Goal: Task Accomplishment & Management: Manage account settings

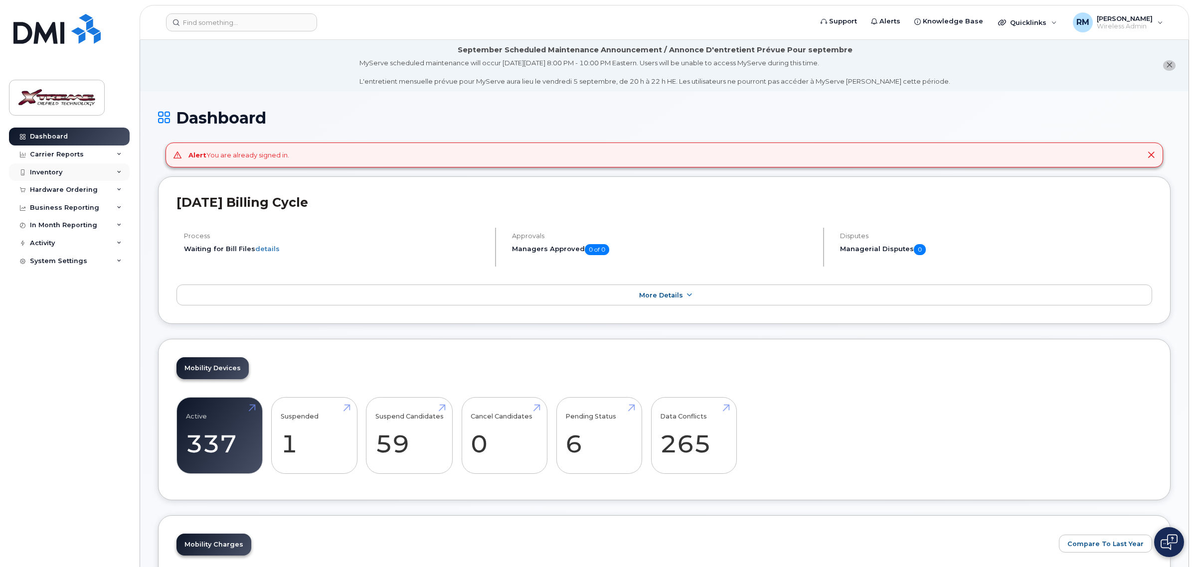
click at [56, 171] on div "Inventory" at bounding box center [46, 173] width 32 height 8
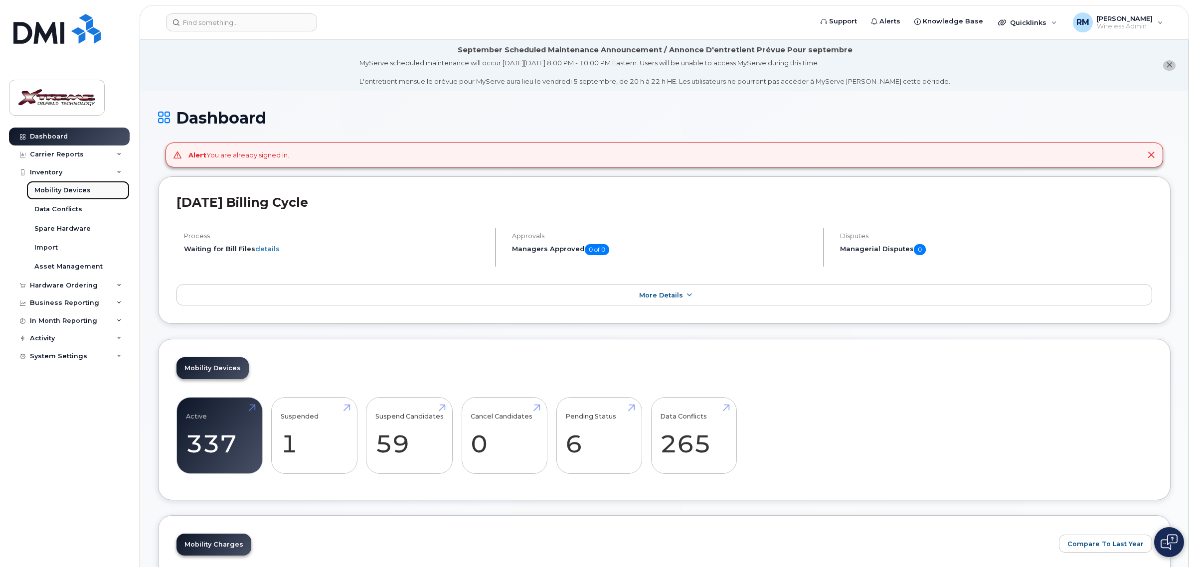
click at [75, 195] on div "Mobility Devices" at bounding box center [62, 190] width 56 height 9
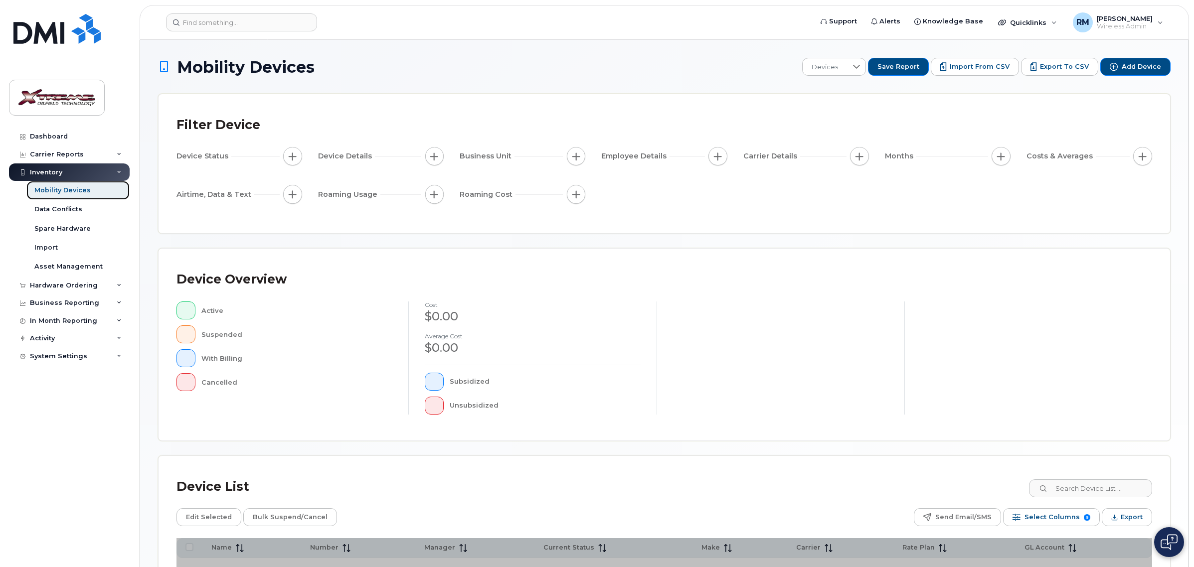
scroll to position [118, 0]
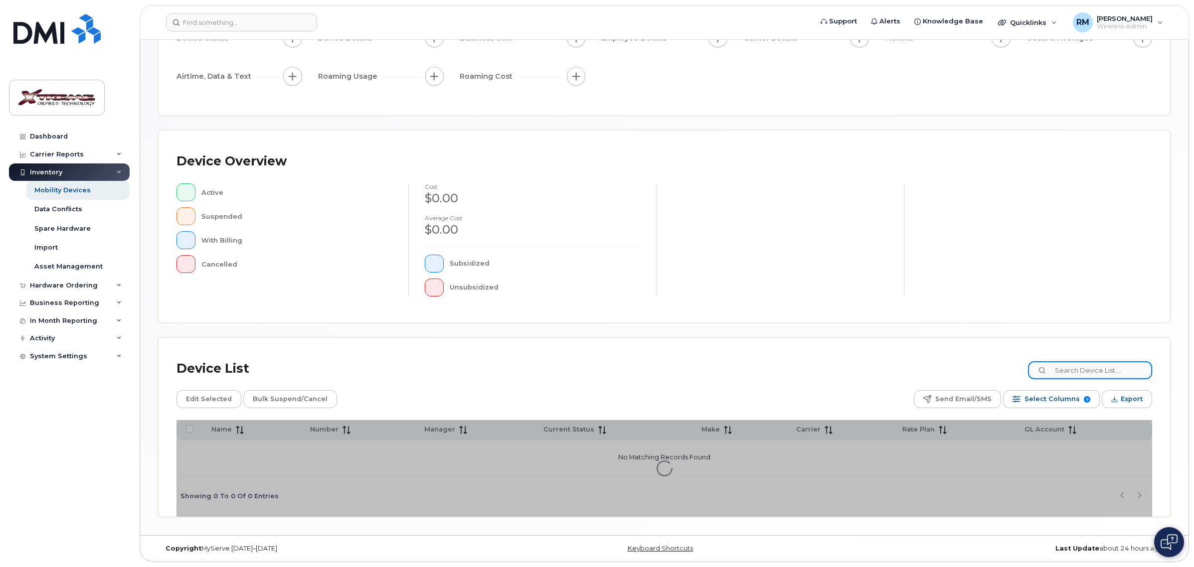
click at [1086, 379] on input at bounding box center [1090, 370] width 124 height 18
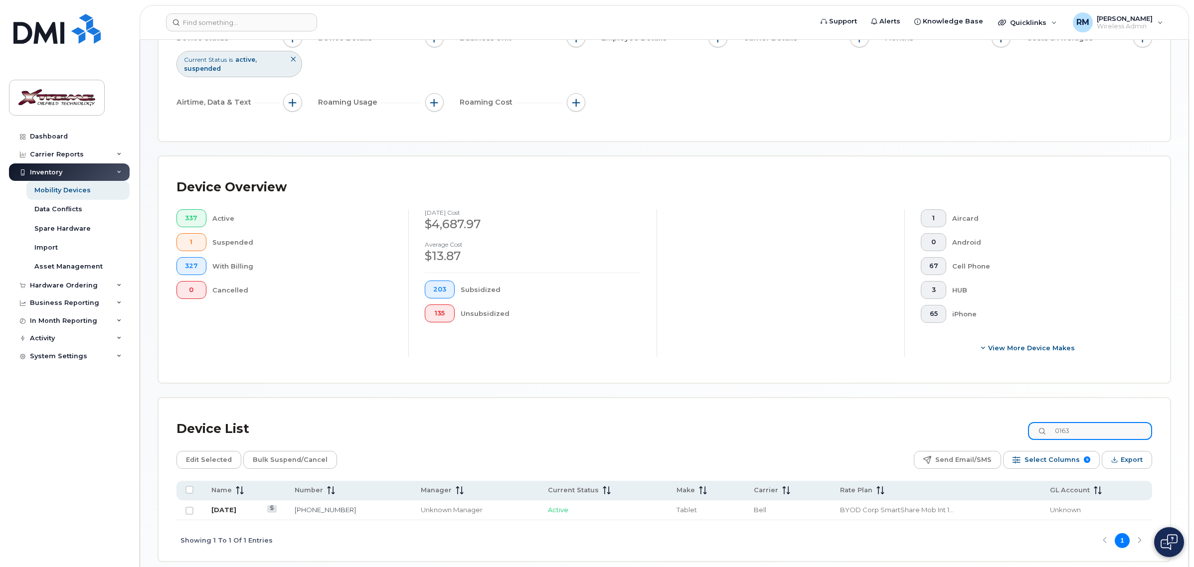
type input "0163"
click at [221, 512] on link "July 7" at bounding box center [223, 510] width 25 height 8
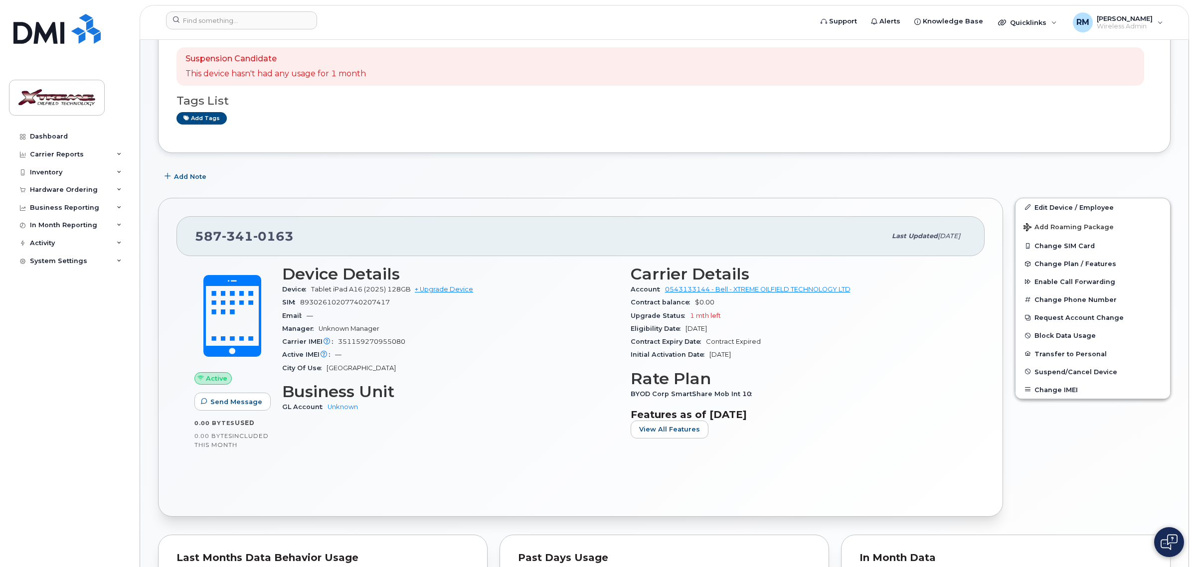
scroll to position [125, 0]
click at [73, 173] on div "Inventory" at bounding box center [69, 173] width 121 height 18
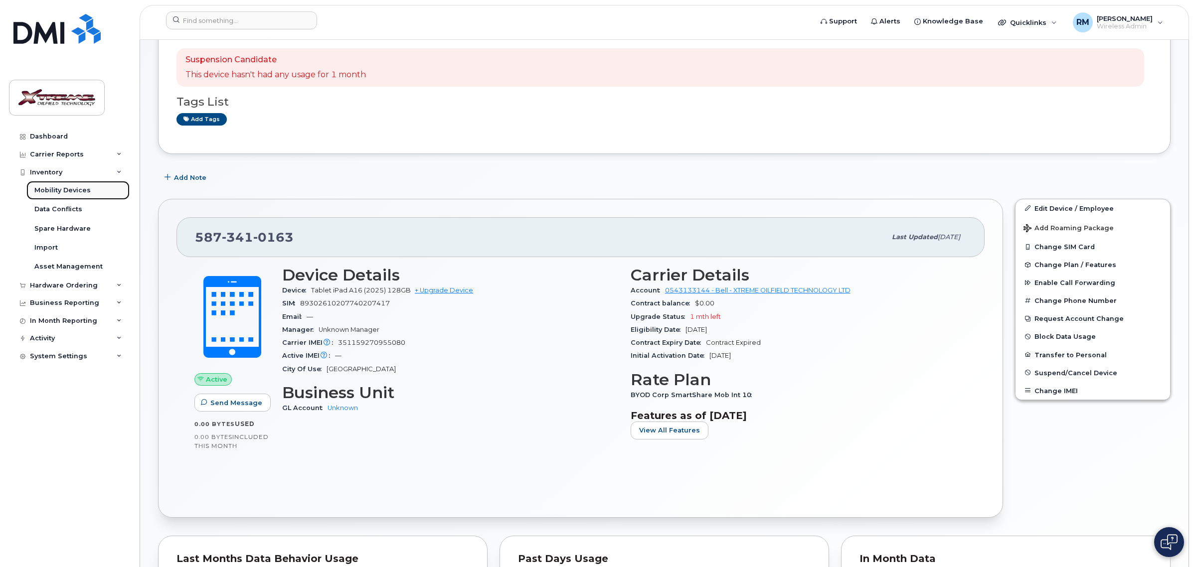
click at [80, 193] on div "Mobility Devices" at bounding box center [62, 190] width 56 height 9
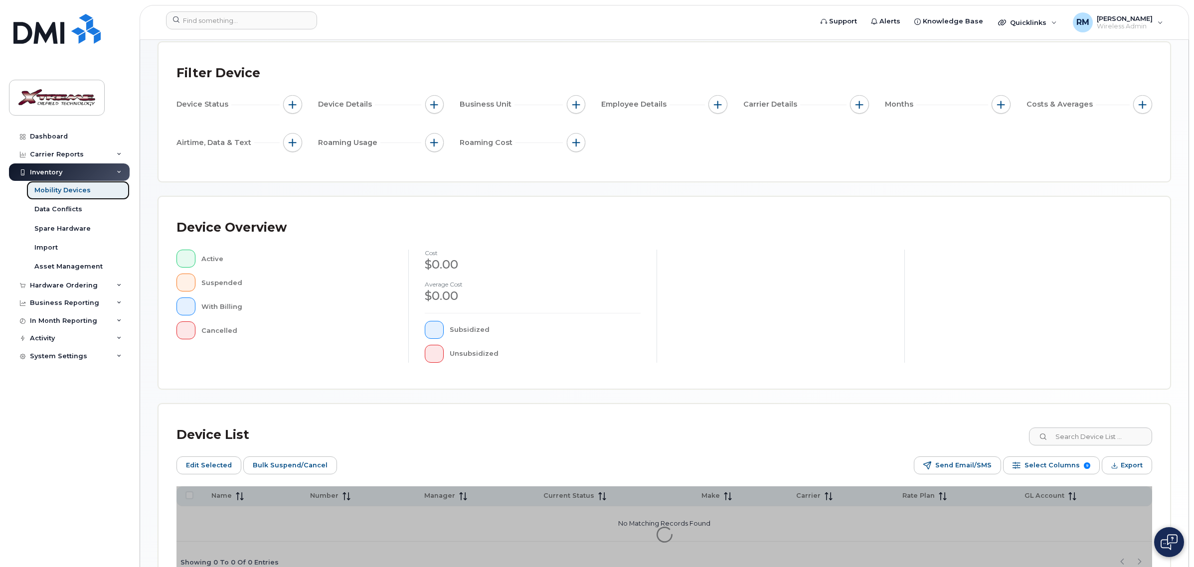
scroll to position [136, 0]
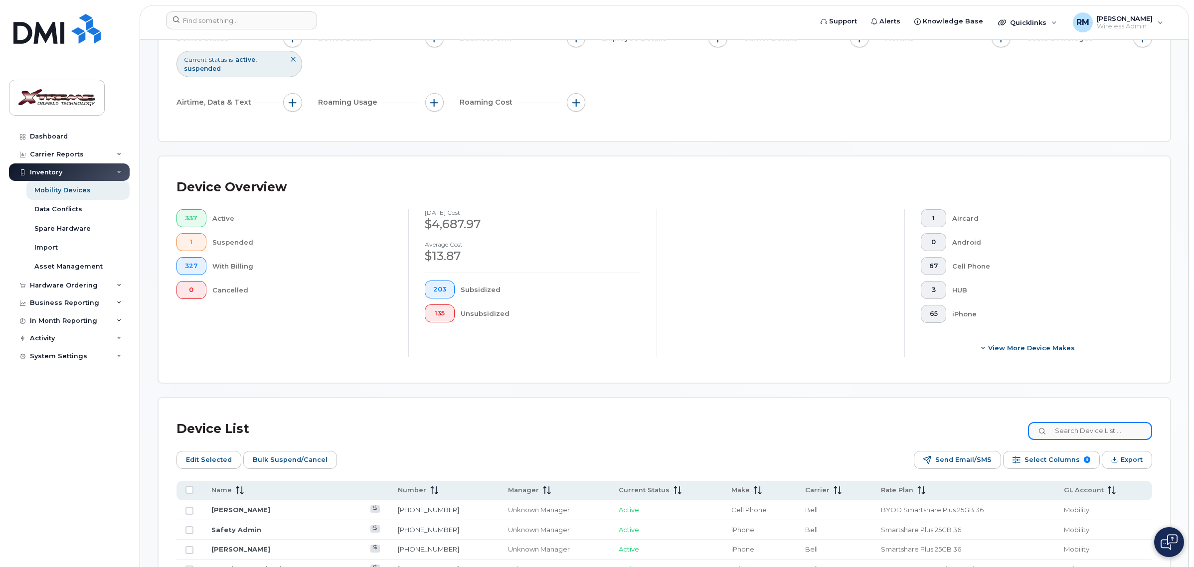
click at [1098, 437] on input at bounding box center [1090, 431] width 124 height 18
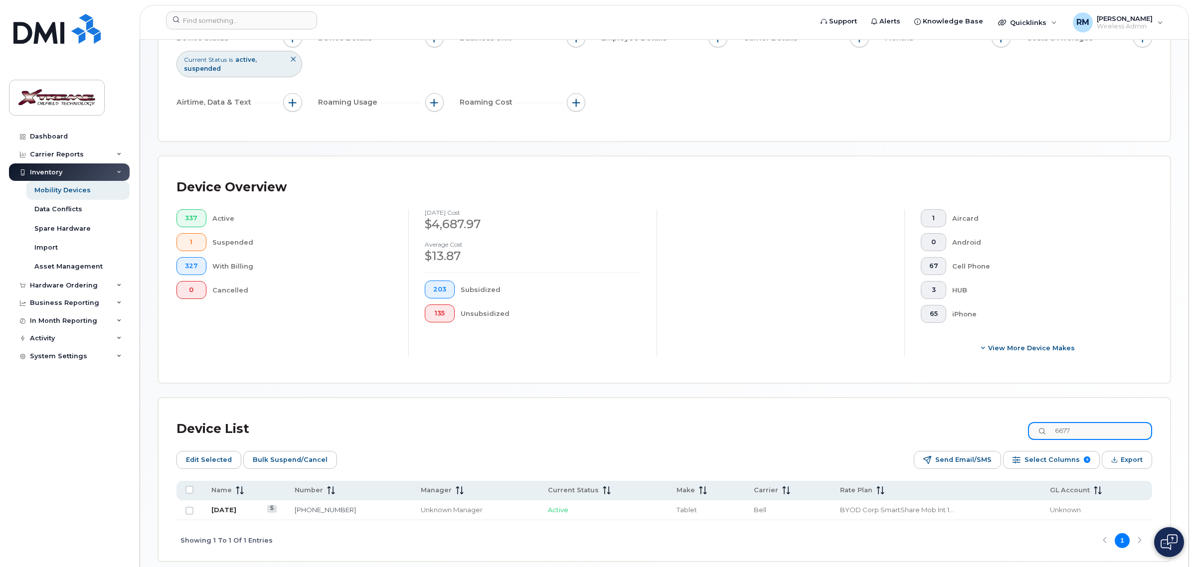
type input "6677"
click at [212, 510] on link "[DATE]" at bounding box center [223, 510] width 25 height 8
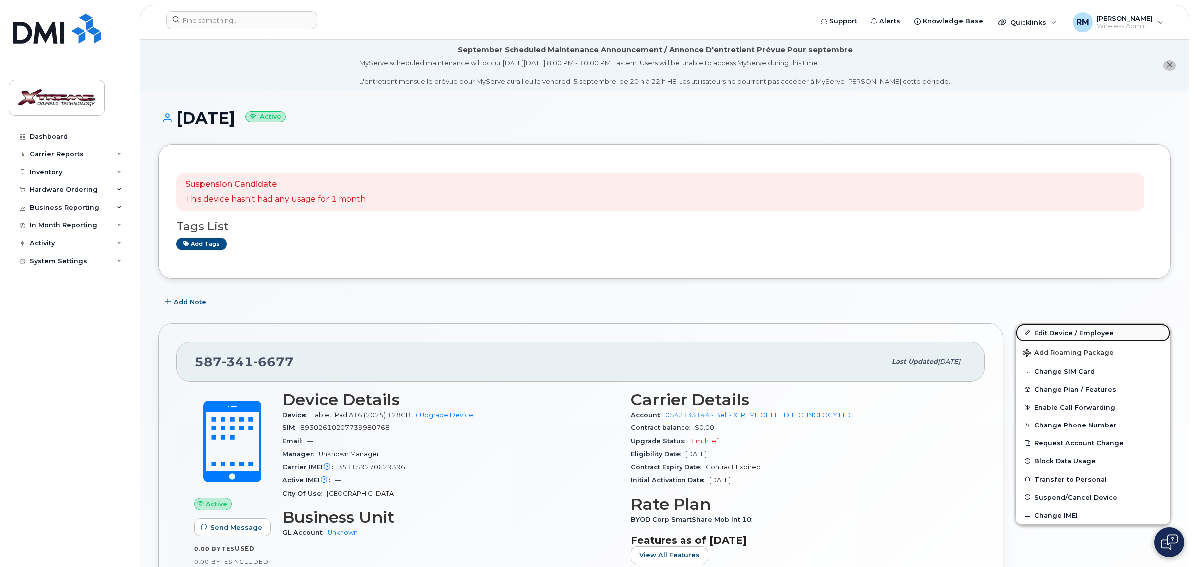
click at [1066, 333] on link "Edit Device / Employee" at bounding box center [1093, 333] width 155 height 18
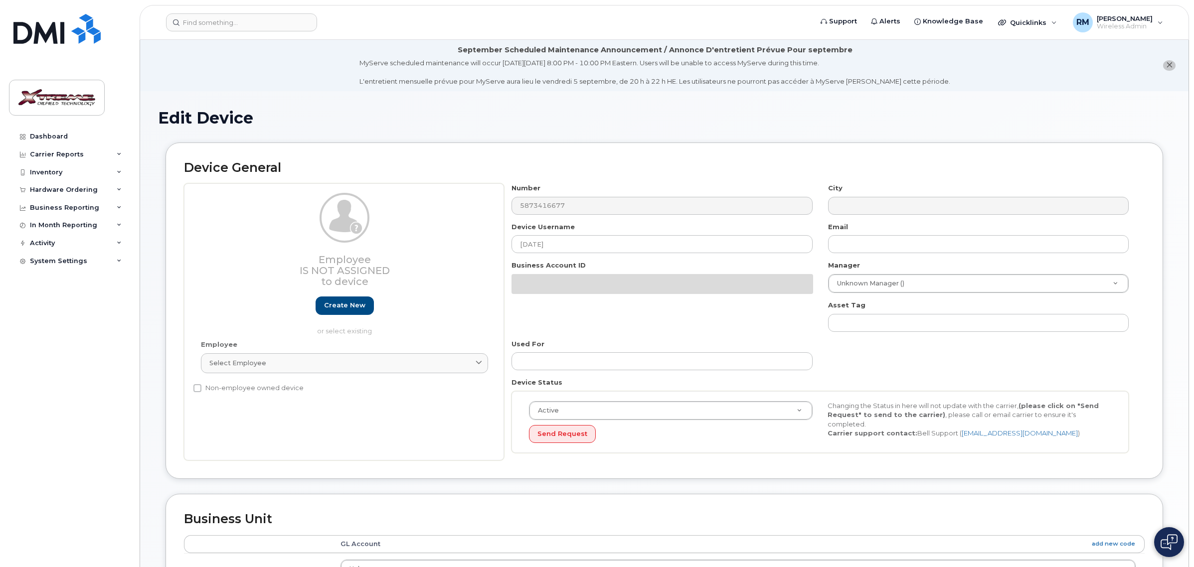
select select "4343095"
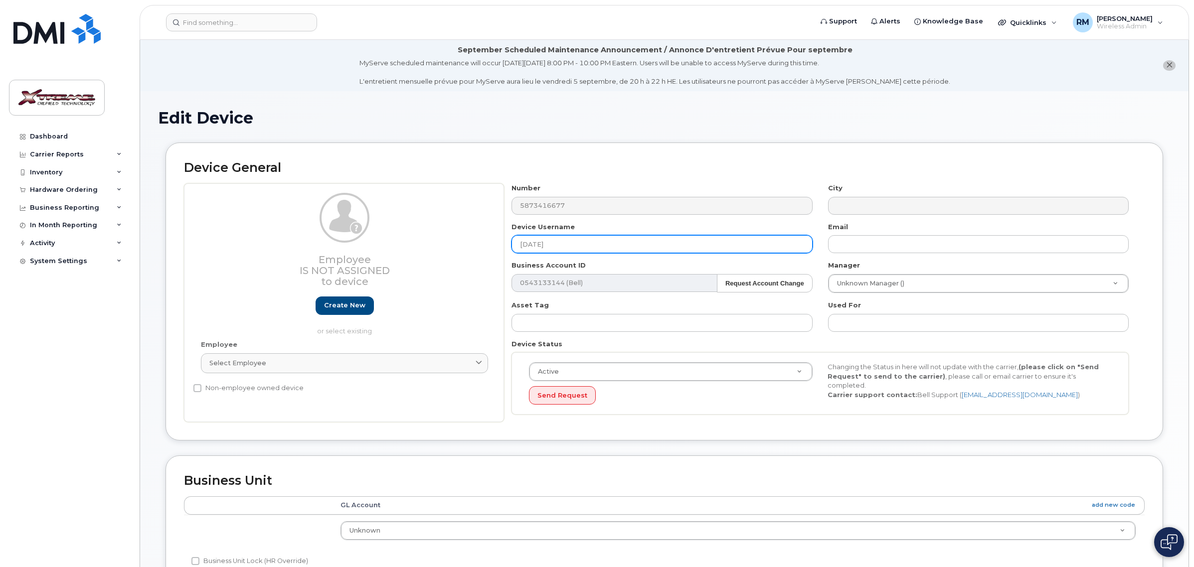
drag, startPoint x: 581, startPoint y: 240, endPoint x: 173, endPoint y: 229, distance: 408.0
click at [174, 229] on div "Device General Employee Is not assigned to device Create new or select existing…" at bounding box center [665, 292] width 998 height 298
type input "Richard Coleman iPad"
type input "Saving..."
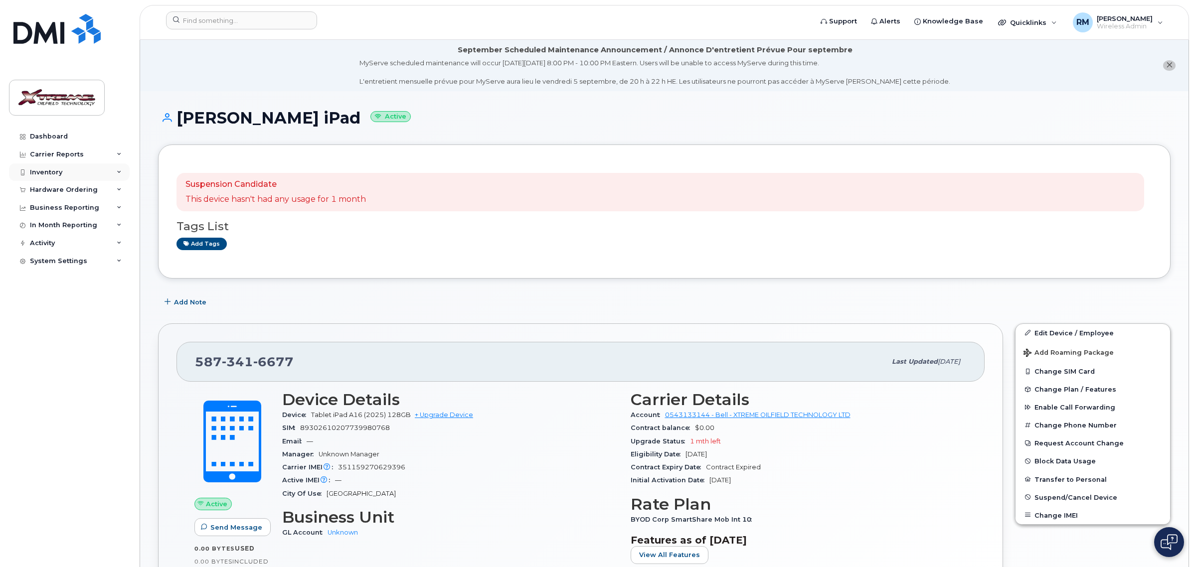
click at [60, 169] on div "Inventory" at bounding box center [46, 173] width 32 height 8
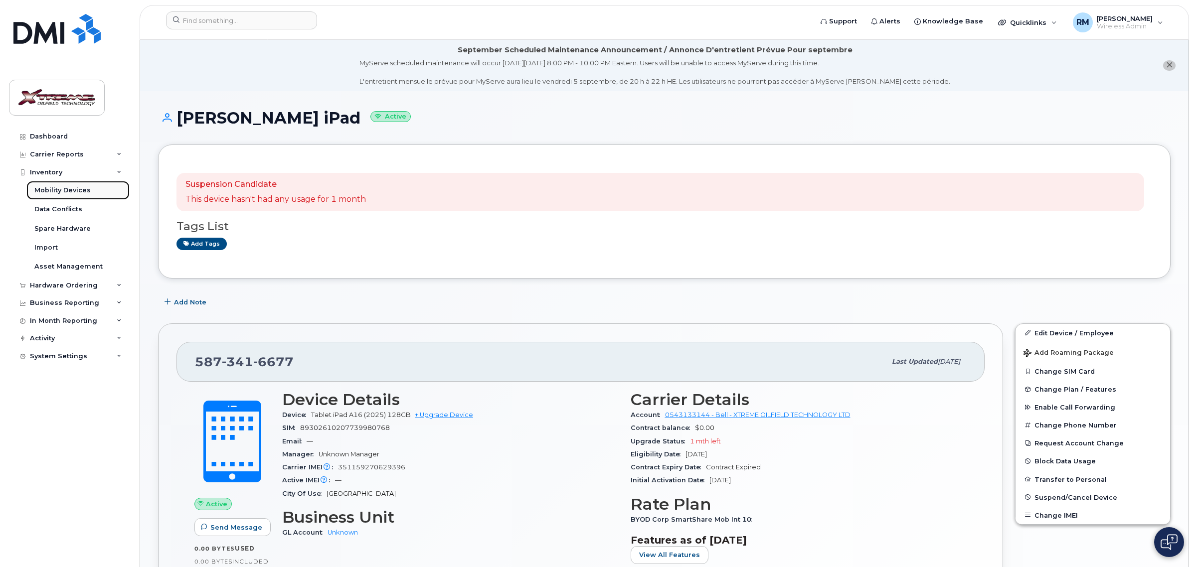
click at [67, 193] on div "Mobility Devices" at bounding box center [62, 190] width 56 height 9
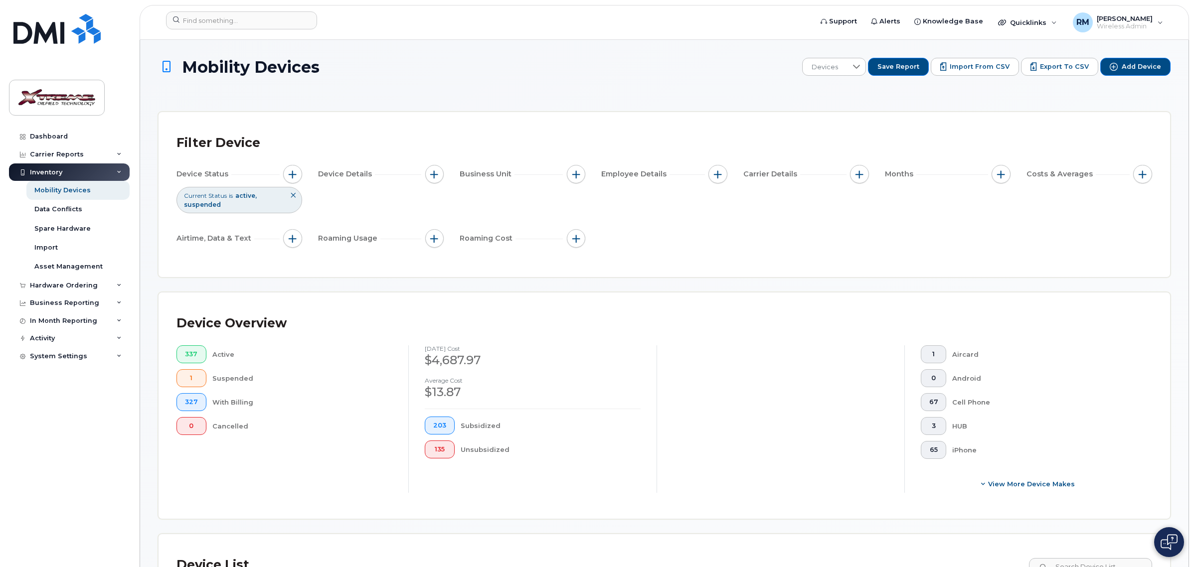
click at [1105, 504] on div "Device Overview 337 Active 1 Suspended 327 With Billing 0 Cancelled [DATE] cost…" at bounding box center [665, 406] width 1012 height 226
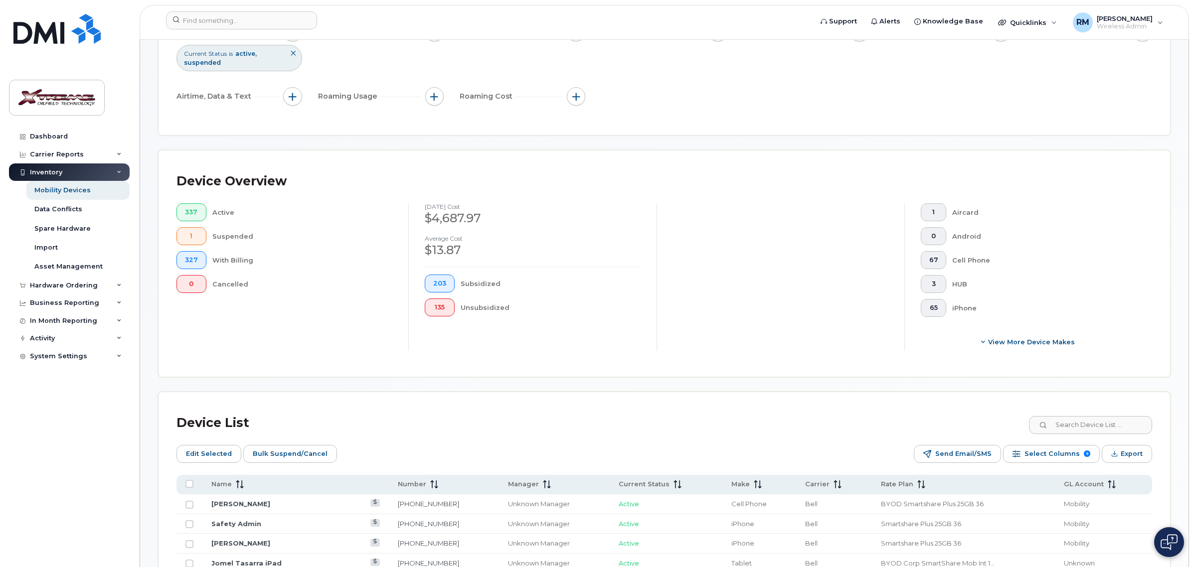
scroll to position [374, 0]
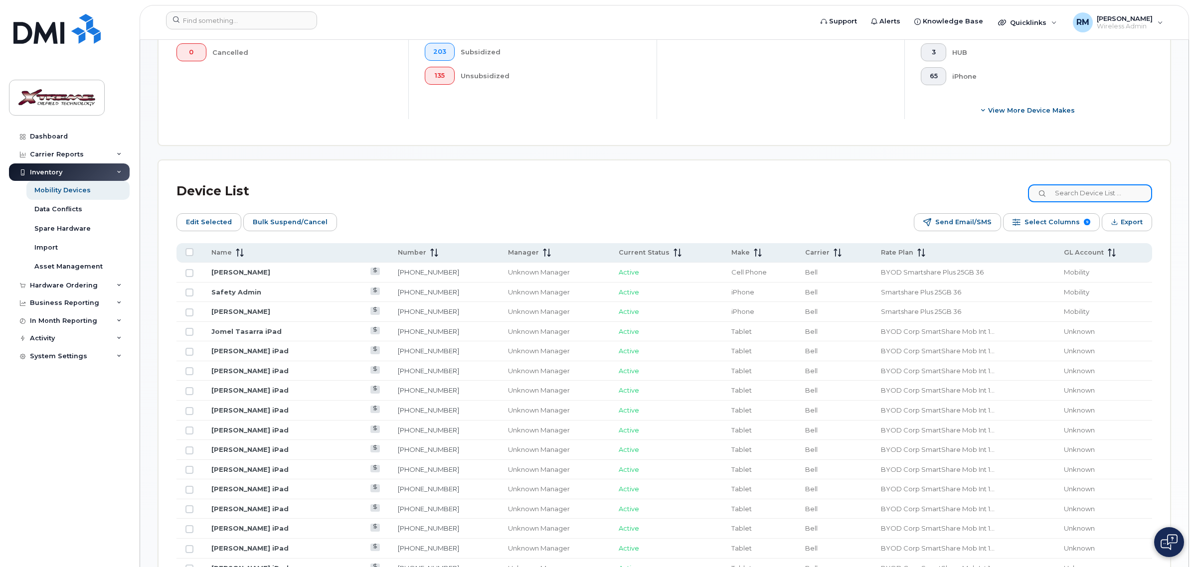
click at [1082, 185] on input at bounding box center [1090, 193] width 124 height 18
type input "6883"
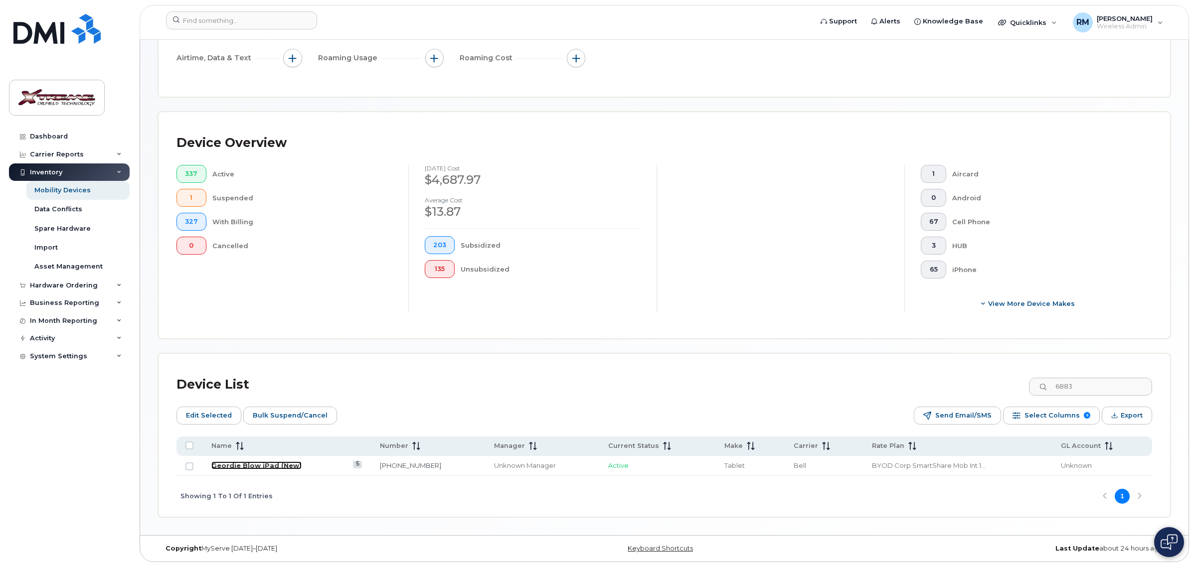
click at [250, 464] on link "Geordie Blow iPad (New)" at bounding box center [256, 466] width 90 height 8
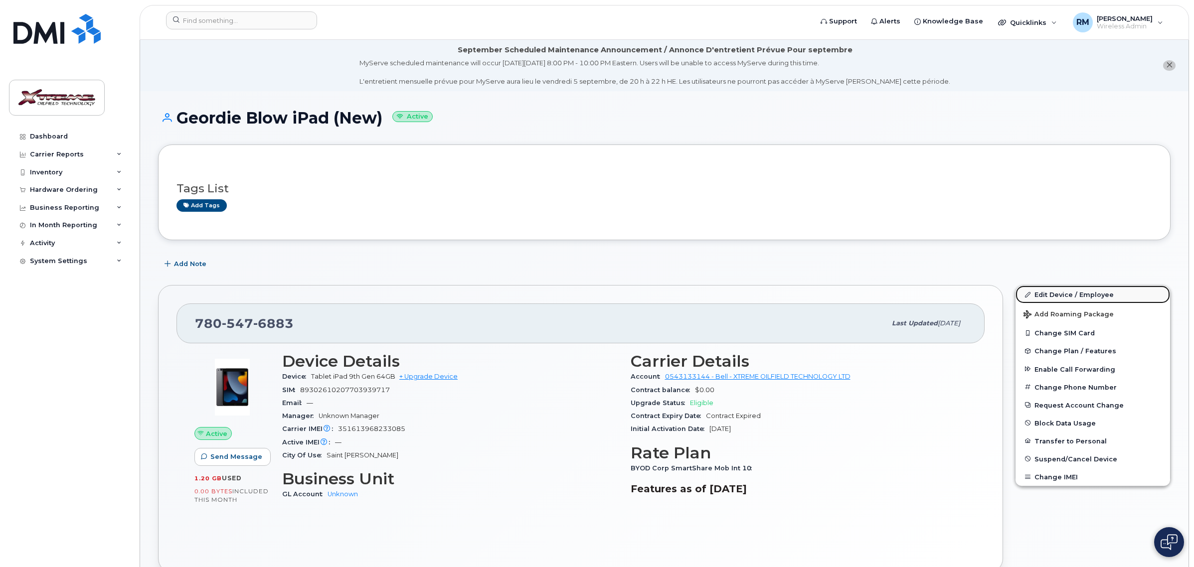
click at [1043, 297] on link "Edit Device / Employee" at bounding box center [1093, 295] width 155 height 18
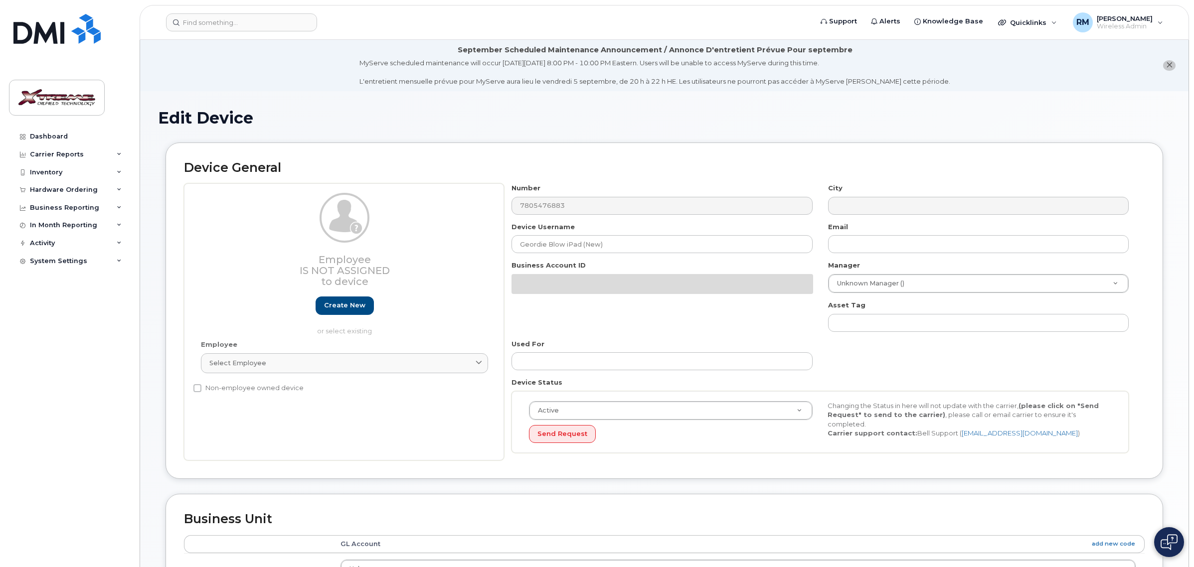
select select "4343095"
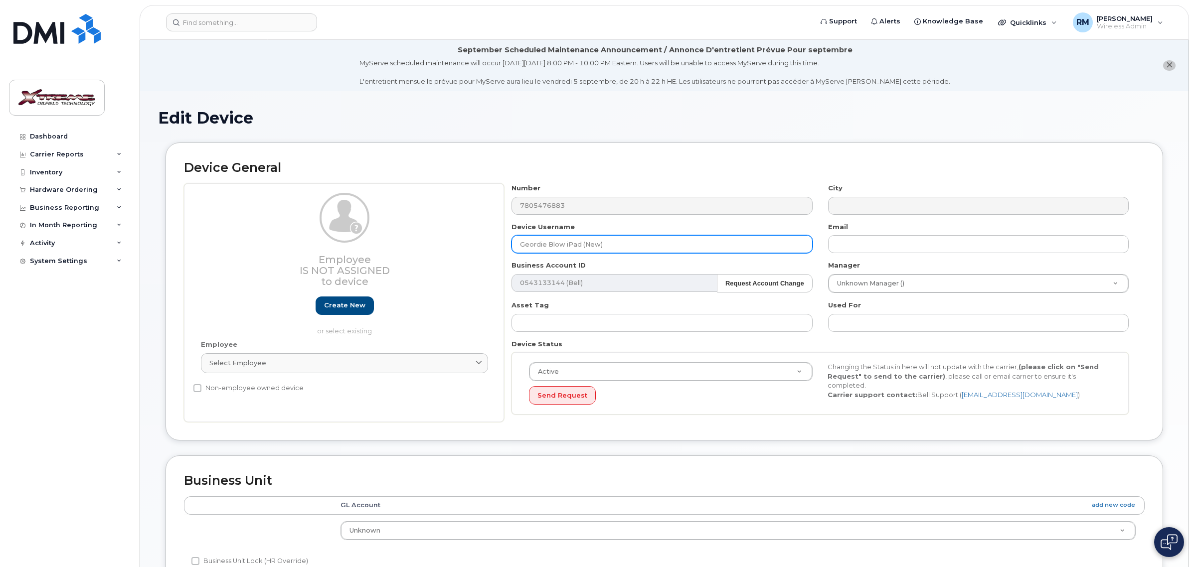
click at [562, 246] on input "Geordie Blow iPad (New)" at bounding box center [662, 244] width 301 height 18
type input "[PERSON_NAME] iPad (New)"
type input "Saving..."
